Goal: Book appointment/travel/reservation

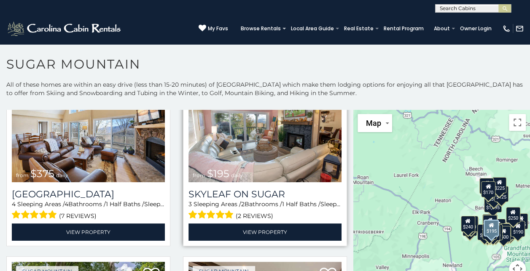
scroll to position [422, 0]
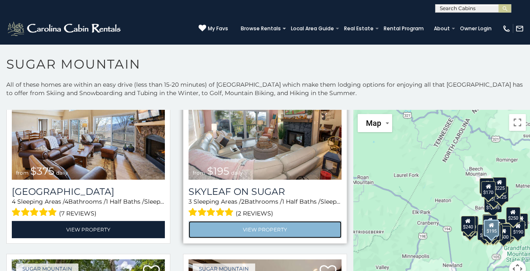
click at [266, 221] on link "View Property" at bounding box center [264, 229] width 153 height 17
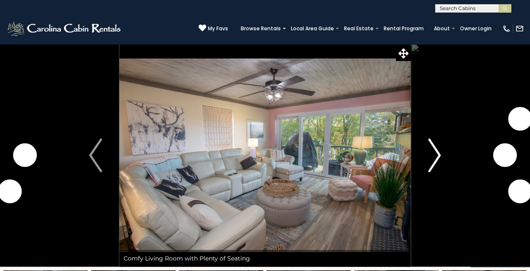
click at [434, 158] on img "Next" at bounding box center [434, 156] width 13 height 34
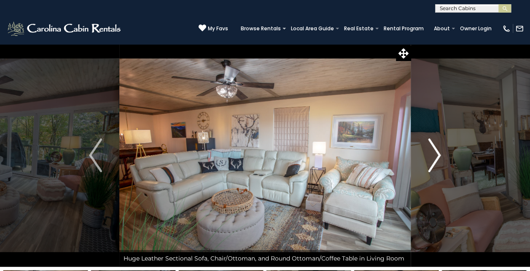
click at [435, 158] on img "Next" at bounding box center [434, 156] width 13 height 34
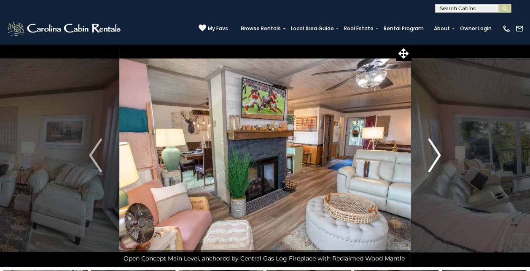
click at [435, 158] on img "Next" at bounding box center [434, 156] width 13 height 34
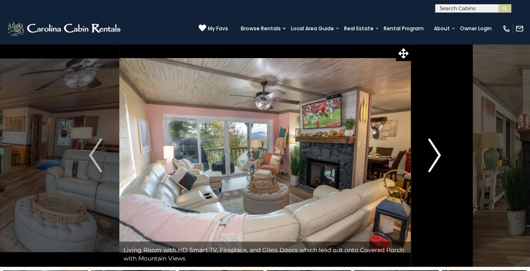
click at [435, 158] on img "Next" at bounding box center [434, 156] width 13 height 34
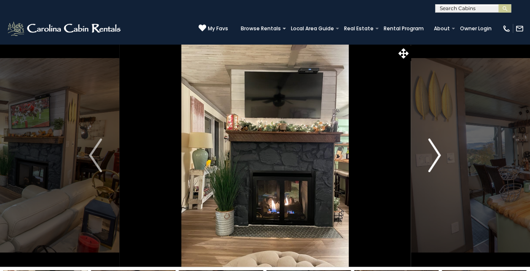
click at [435, 158] on img "Next" at bounding box center [434, 156] width 13 height 34
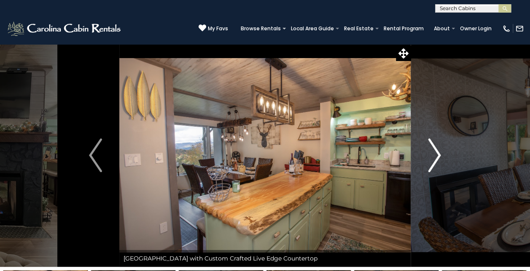
click at [435, 158] on img "Next" at bounding box center [434, 156] width 13 height 34
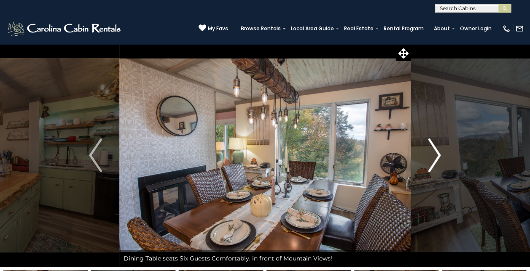
click at [435, 158] on img "Next" at bounding box center [434, 156] width 13 height 34
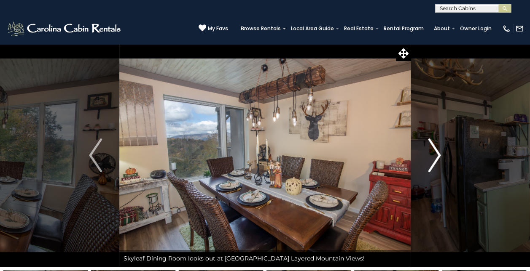
click at [435, 158] on img "Next" at bounding box center [434, 156] width 13 height 34
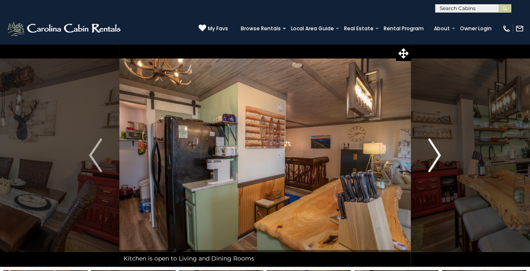
click at [435, 158] on img "Next" at bounding box center [434, 156] width 13 height 34
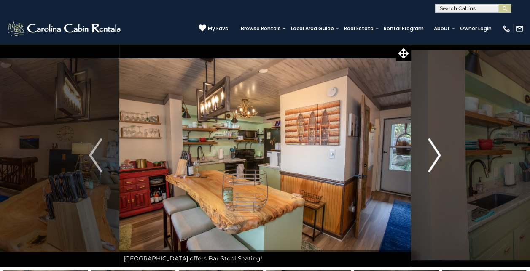
click at [435, 158] on img "Next" at bounding box center [434, 156] width 13 height 34
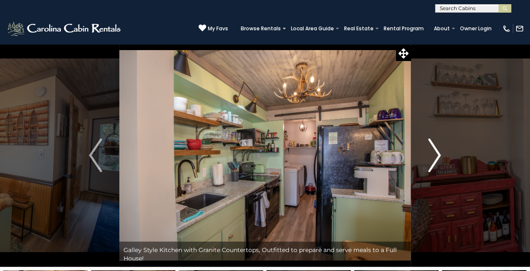
click at [435, 158] on img "Next" at bounding box center [434, 156] width 13 height 34
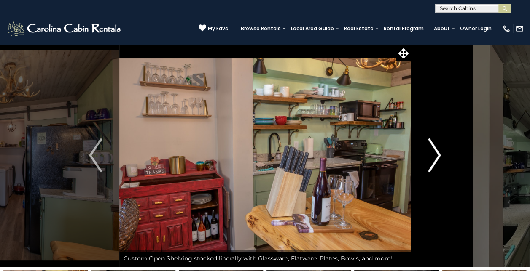
click at [435, 158] on img "Next" at bounding box center [434, 156] width 13 height 34
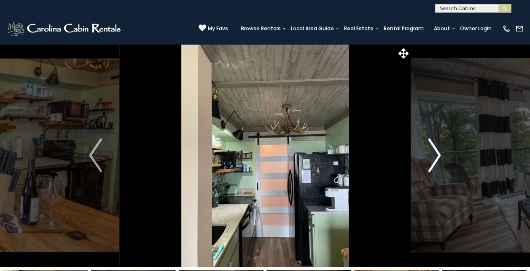
click at [435, 158] on img "Next" at bounding box center [434, 156] width 13 height 34
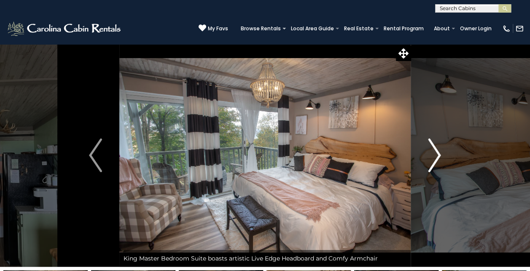
click at [435, 158] on img "Next" at bounding box center [434, 156] width 13 height 34
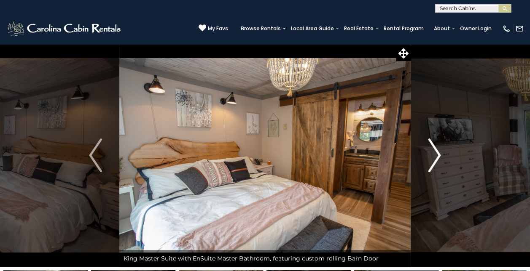
click at [435, 158] on img "Next" at bounding box center [434, 156] width 13 height 34
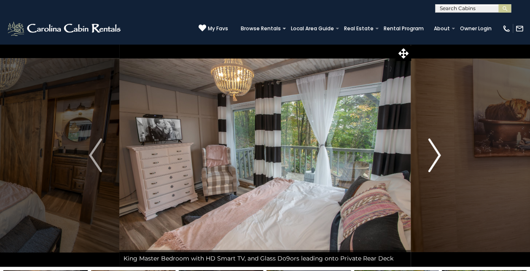
click at [435, 158] on img "Next" at bounding box center [434, 156] width 13 height 34
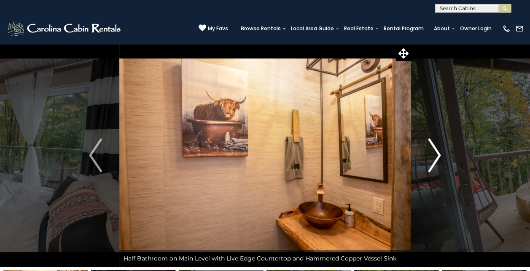
click at [435, 158] on img "Next" at bounding box center [434, 156] width 13 height 34
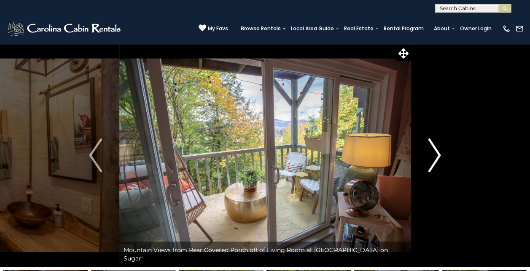
click at [435, 158] on img "Next" at bounding box center [434, 156] width 13 height 34
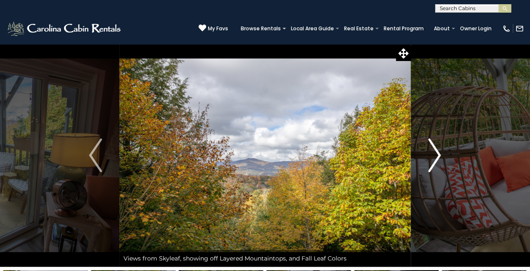
click at [435, 158] on img "Next" at bounding box center [434, 156] width 13 height 34
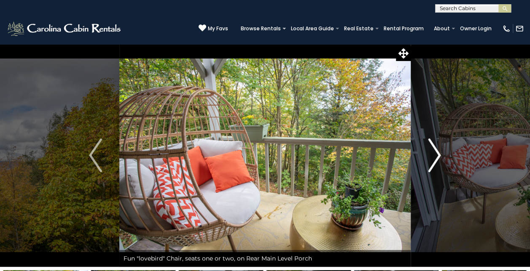
click at [435, 158] on img "Next" at bounding box center [434, 156] width 13 height 34
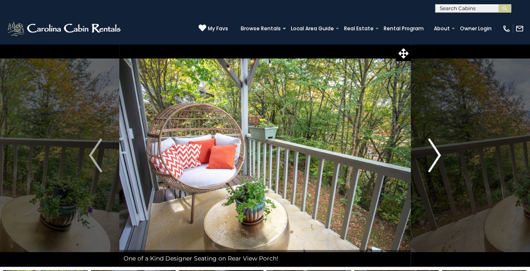
click at [435, 158] on img "Next" at bounding box center [434, 156] width 13 height 34
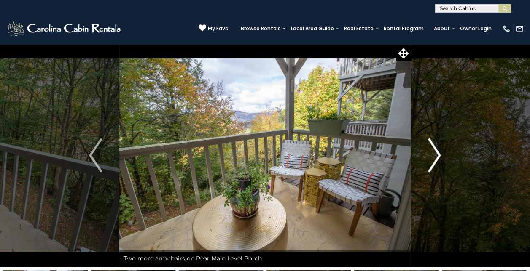
click at [435, 158] on img "Next" at bounding box center [434, 156] width 13 height 34
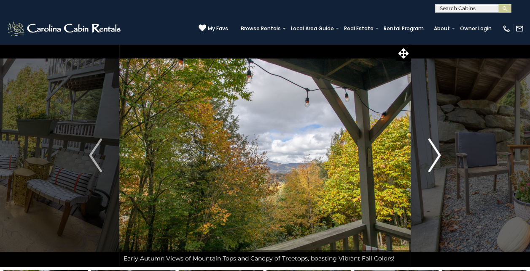
click at [435, 158] on img "Next" at bounding box center [434, 156] width 13 height 34
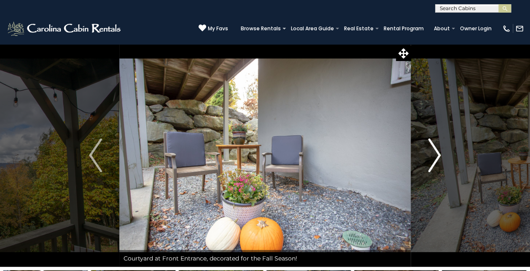
click at [435, 158] on img "Next" at bounding box center [434, 156] width 13 height 34
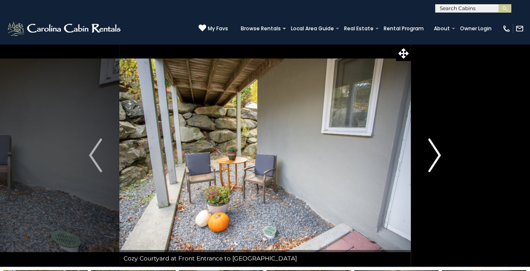
click at [435, 158] on img "Next" at bounding box center [434, 156] width 13 height 34
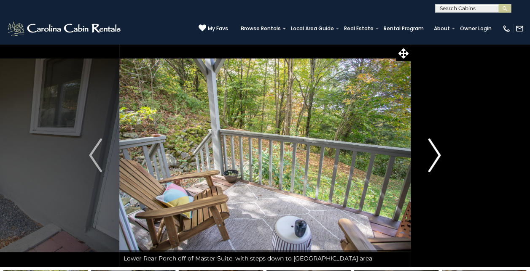
click at [435, 158] on img "Next" at bounding box center [434, 156] width 13 height 34
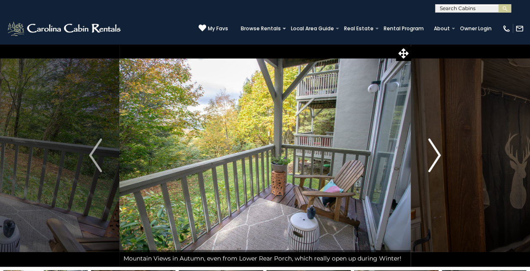
click at [435, 158] on img "Next" at bounding box center [434, 156] width 13 height 34
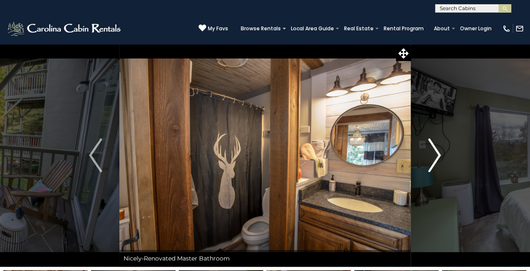
click at [435, 158] on img "Next" at bounding box center [434, 156] width 13 height 34
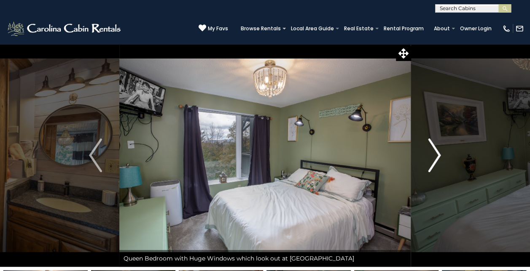
click at [435, 158] on img "Next" at bounding box center [434, 156] width 13 height 34
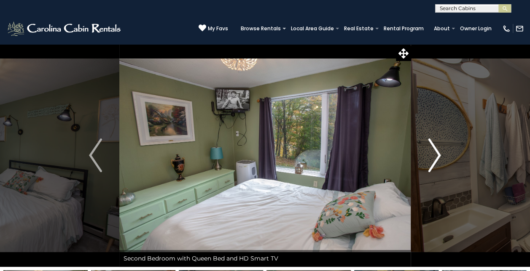
click at [435, 158] on img "Next" at bounding box center [434, 156] width 13 height 34
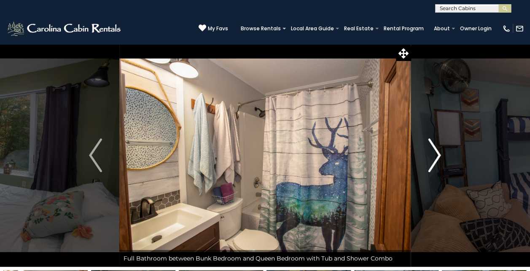
click at [435, 158] on img "Next" at bounding box center [434, 156] width 13 height 34
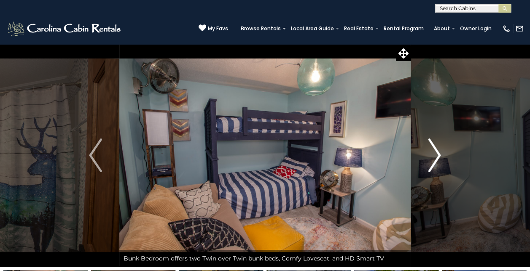
click at [435, 158] on img "Next" at bounding box center [434, 156] width 13 height 34
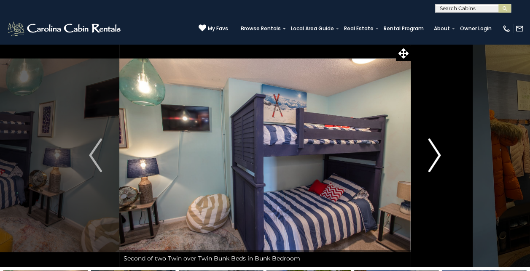
click at [435, 158] on img "Next" at bounding box center [434, 156] width 13 height 34
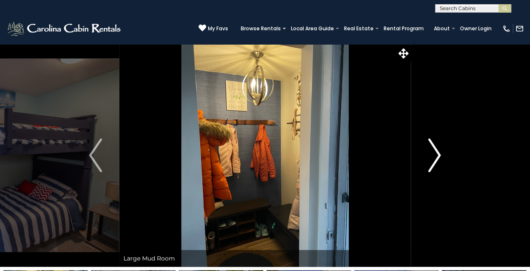
click at [435, 158] on img "Next" at bounding box center [434, 156] width 13 height 34
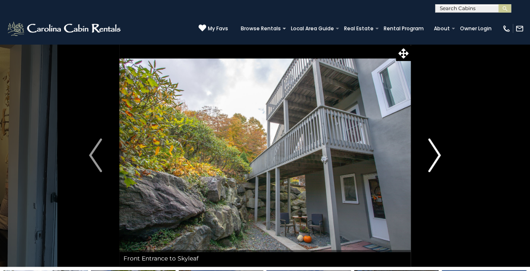
click at [435, 158] on img "Next" at bounding box center [434, 156] width 13 height 34
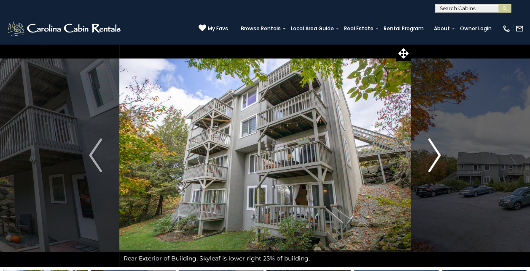
click at [435, 158] on img "Next" at bounding box center [434, 156] width 13 height 34
